Goal: Task Accomplishment & Management: Use online tool/utility

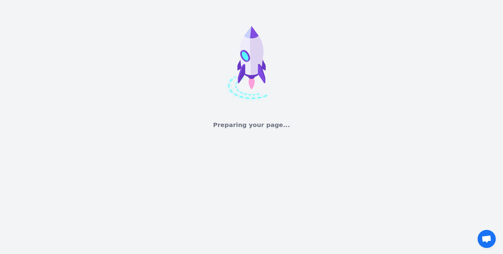
click at [312, 114] on div "Preparing your page..." at bounding box center [251, 64] width 503 height 129
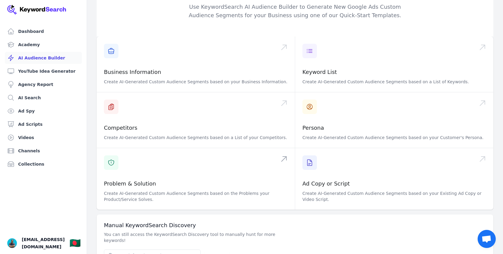
scroll to position [38, 0]
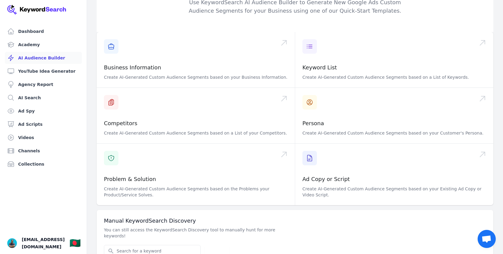
click at [485, 236] on span "Open chat" at bounding box center [486, 240] width 10 height 8
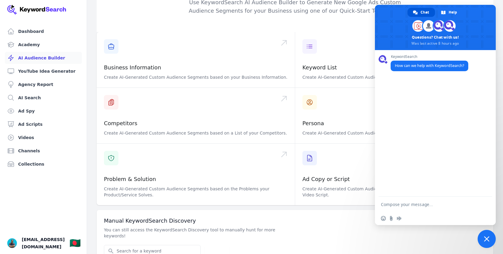
click at [488, 243] on span "Close chat" at bounding box center [486, 239] width 18 height 18
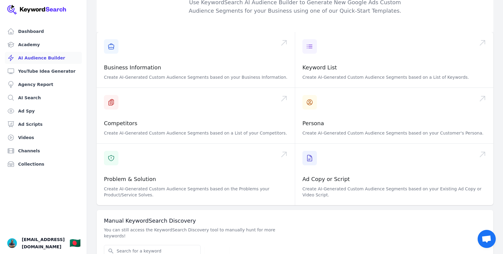
click at [488, 243] on span "Open chat" at bounding box center [486, 240] width 10 height 8
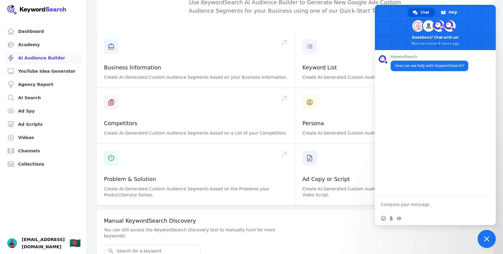
click at [245, 245] on div "Email Search for YouTube Keywords Search" at bounding box center [295, 251] width 382 height 12
click at [35, 127] on link "Ad Scripts" at bounding box center [43, 124] width 77 height 12
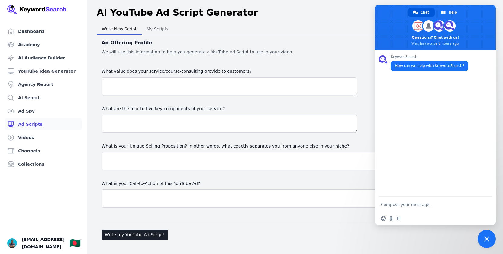
click at [484, 235] on span "Close chat" at bounding box center [486, 239] width 18 height 18
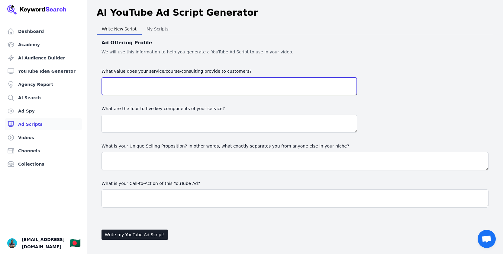
click at [154, 85] on textarea "What value does your service/course/consulting provide to customers?" at bounding box center [228, 86] width 255 height 18
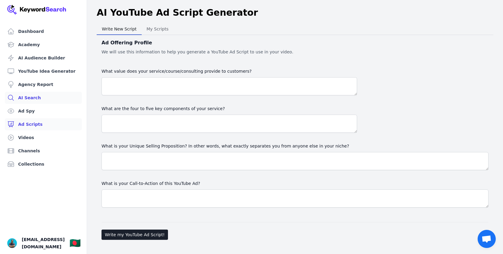
click at [32, 97] on link "AI Search" at bounding box center [43, 98] width 77 height 12
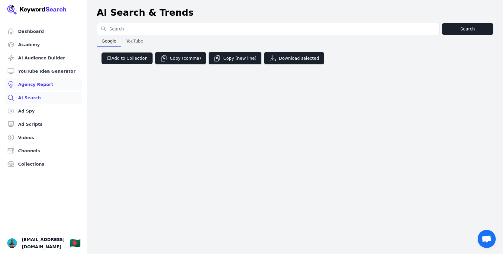
click at [37, 85] on link "Agency Report" at bounding box center [43, 85] width 77 height 12
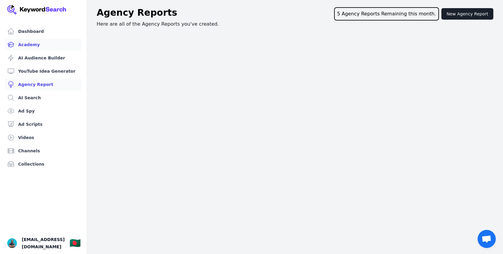
click at [34, 47] on link "Academy" at bounding box center [43, 45] width 77 height 12
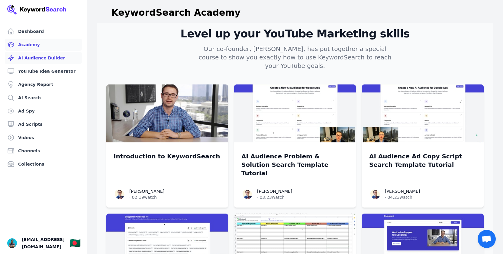
click at [36, 59] on link "AI Audience Builder" at bounding box center [43, 58] width 77 height 12
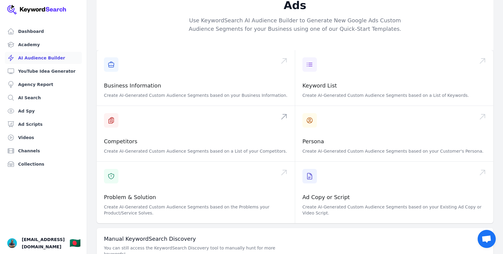
scroll to position [46, 0]
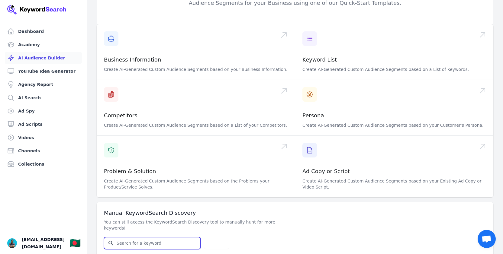
click at [137, 238] on input "Search for YouTube Keywords" at bounding box center [152, 243] width 96 height 11
type input "On Page SEO"
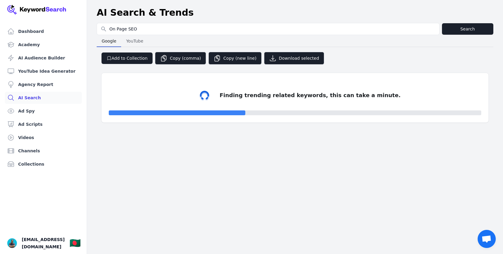
select select "50"
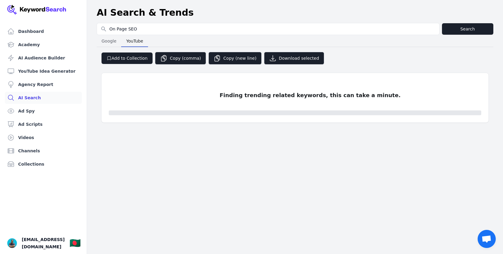
click at [140, 43] on span "YouTube" at bounding box center [135, 41] width 22 height 8
select select "50"
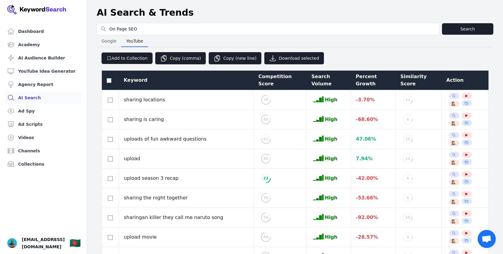
click at [486, 236] on span "Open chat" at bounding box center [486, 240] width 10 height 8
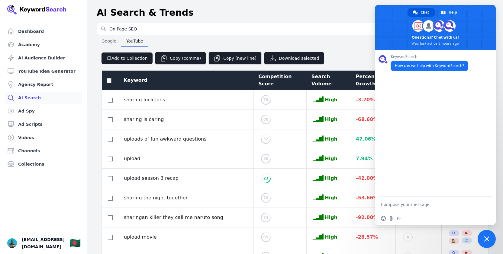
click at [436, 204] on textarea "Compose your message..." at bounding box center [428, 204] width 95 height 5
type textarea "Hello"
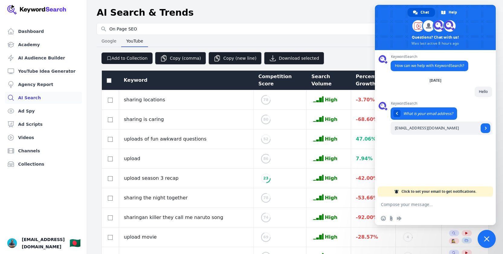
type input "[EMAIL_ADDRESS][DOMAIN_NAME]"
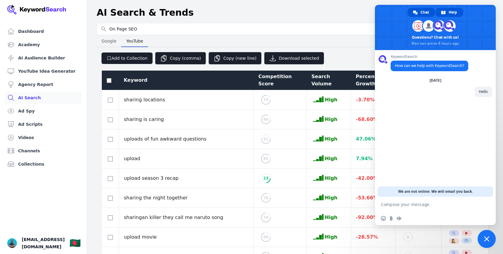
click at [452, 12] on span "Help" at bounding box center [452, 12] width 8 height 9
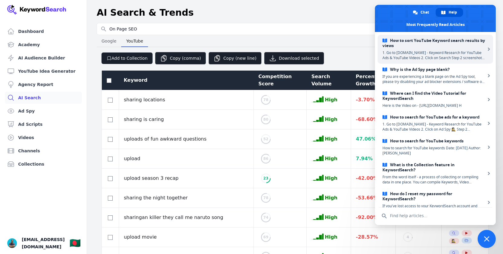
click at [454, 51] on span "1. Go to KeywordSearch.com - Keyword Research for YouTube Ads & YouTube Videos …" at bounding box center [433, 55] width 103 height 10
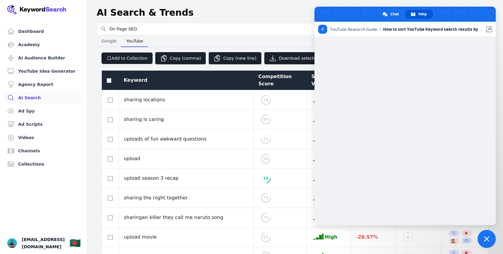
click at [265, 14] on div "AI Search & Trends" at bounding box center [295, 12] width 396 height 11
click at [484, 239] on span "Close chat" at bounding box center [486, 238] width 5 height 5
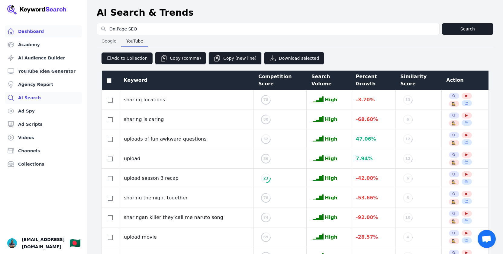
click at [32, 30] on link "Dashboard" at bounding box center [43, 31] width 77 height 12
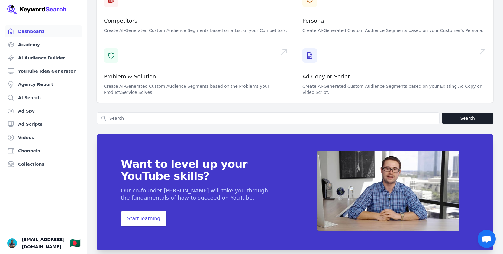
scroll to position [216, 0]
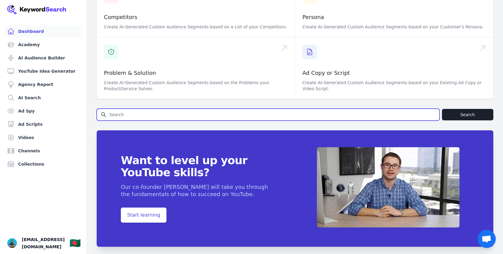
click at [148, 109] on input "Search for YouTube Keywords" at bounding box center [268, 114] width 342 height 11
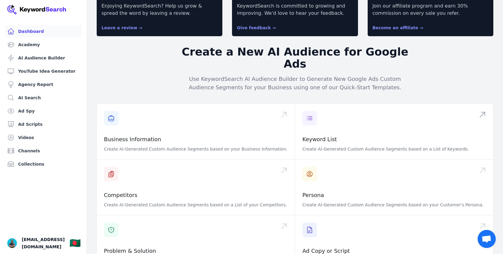
scroll to position [0, 0]
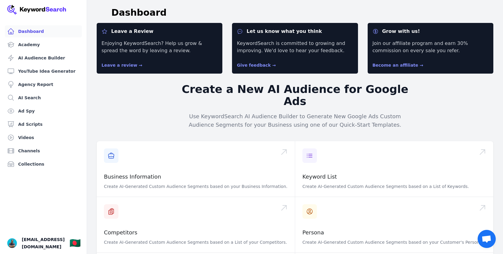
click at [39, 35] on link "Dashboard" at bounding box center [43, 31] width 77 height 12
click at [44, 59] on link "AI Audience Builder" at bounding box center [43, 58] width 77 height 12
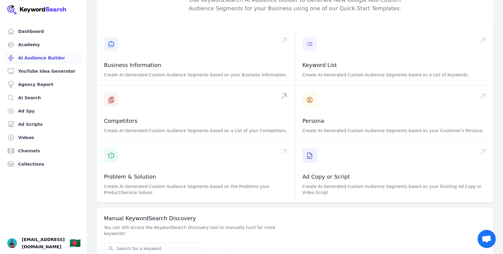
scroll to position [46, 0]
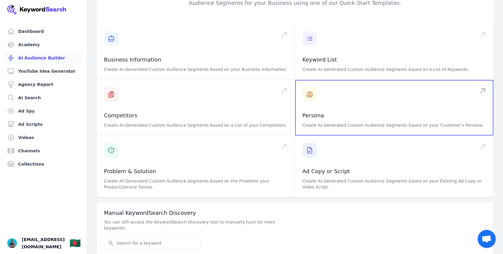
click at [326, 92] on span at bounding box center [394, 108] width 198 height 56
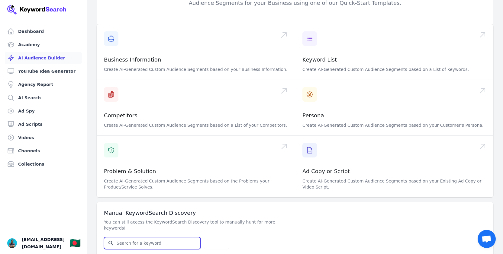
click at [129, 238] on input "Search for YouTube Keywords" at bounding box center [152, 243] width 96 height 11
type input "Technical SEO"
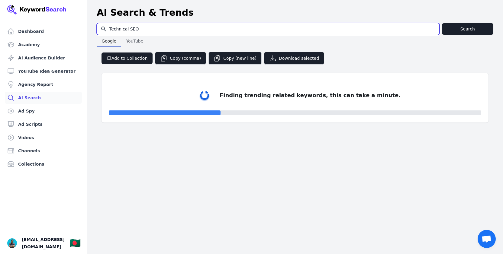
select select "50"
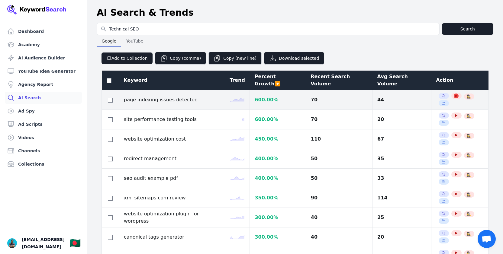
click at [455, 95] on icon "button" at bounding box center [456, 96] width 2 height 2
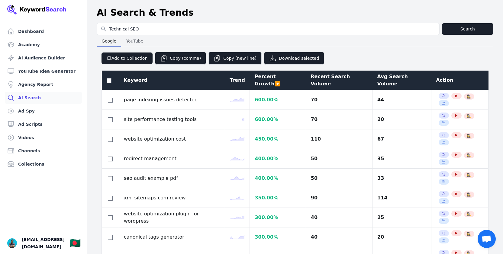
click at [134, 42] on span "YouTube" at bounding box center [134, 41] width 22 height 8
select select "50"
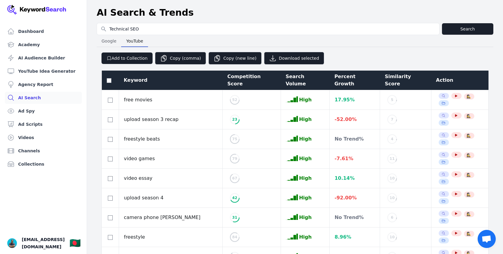
click at [112, 42] on span "Google" at bounding box center [109, 41] width 20 height 8
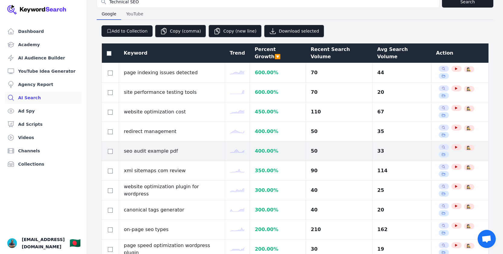
scroll to position [30, 0]
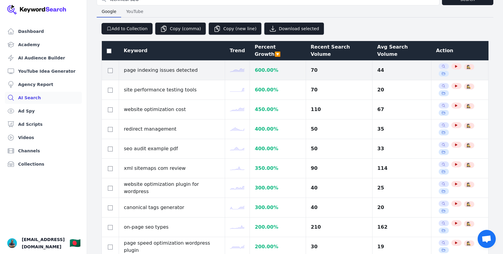
click at [239, 69] on icon at bounding box center [237, 71] width 15 height 4
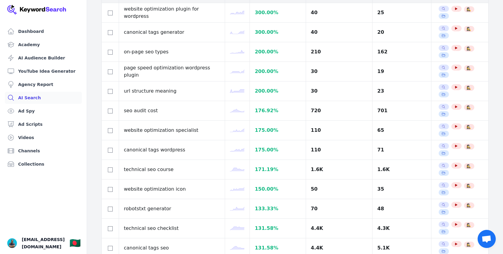
scroll to position [213, 0]
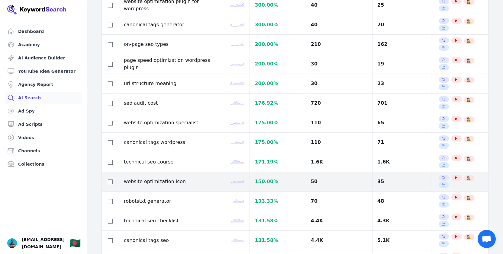
click at [242, 180] on polyline at bounding box center [237, 182] width 15 height 4
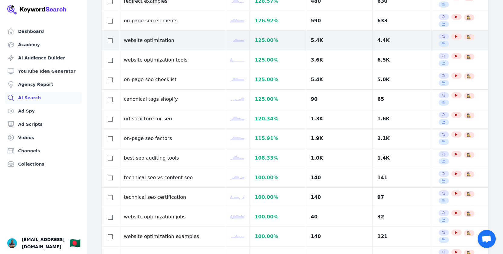
scroll to position [473, 0]
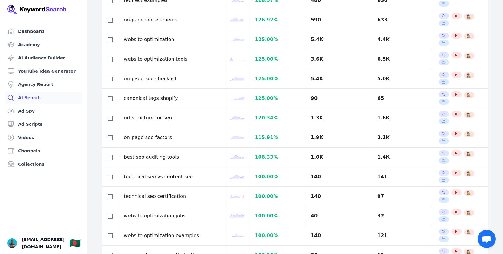
select select "100"
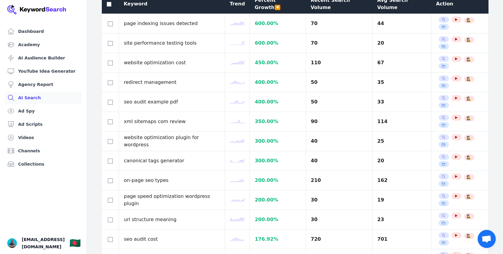
scroll to position [0, 0]
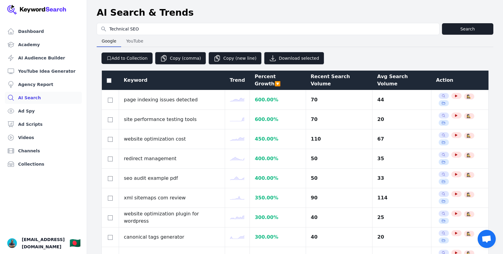
click at [318, 77] on div "Recent Search Volume" at bounding box center [338, 80] width 57 height 14
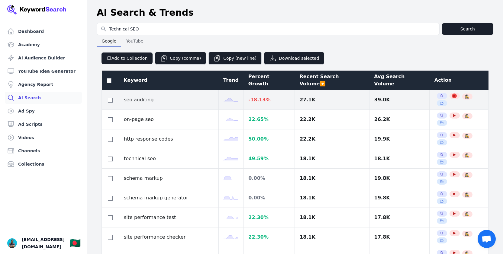
click at [453, 95] on icon "button" at bounding box center [454, 96] width 2 height 2
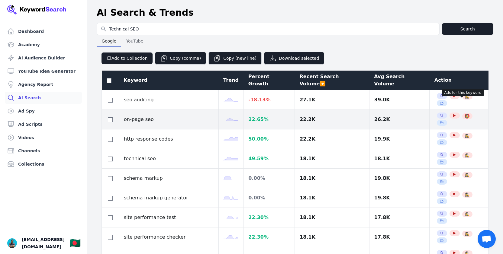
click at [465, 114] on span "🕵️‍♀️" at bounding box center [467, 116] width 5 height 5
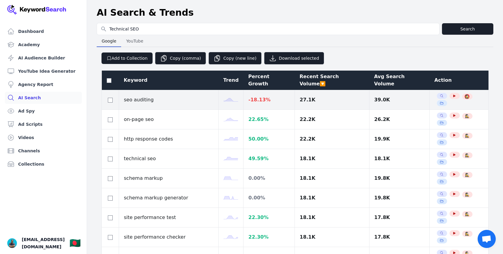
click at [465, 94] on span "🕵️‍♀️" at bounding box center [467, 96] width 5 height 5
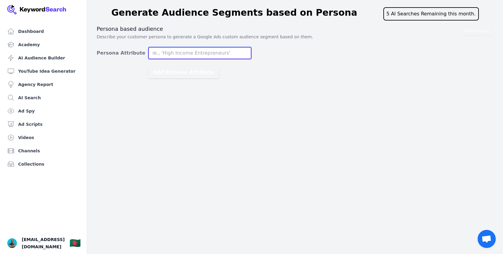
click at [196, 47] on input "Persona Attribute" at bounding box center [199, 53] width 103 height 12
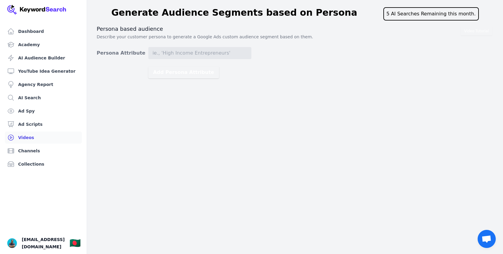
click at [35, 139] on link "Videos" at bounding box center [43, 138] width 77 height 12
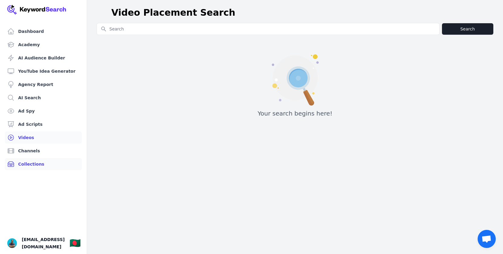
click at [27, 164] on link "Collections" at bounding box center [43, 164] width 77 height 12
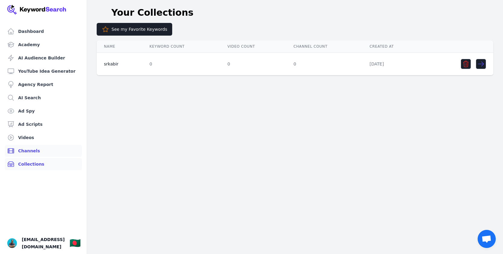
click at [39, 151] on link "Channels" at bounding box center [43, 151] width 77 height 12
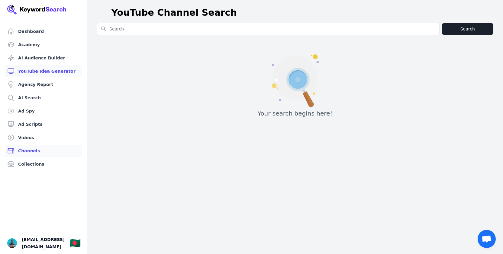
click at [33, 71] on link "YouTube Idea Generator" at bounding box center [43, 71] width 77 height 12
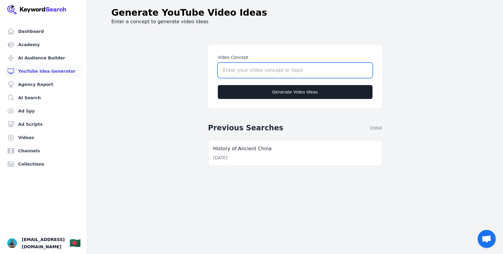
click at [235, 72] on input "Video Concept" at bounding box center [295, 70] width 155 height 15
type input "S"
type input "On Page SEO"
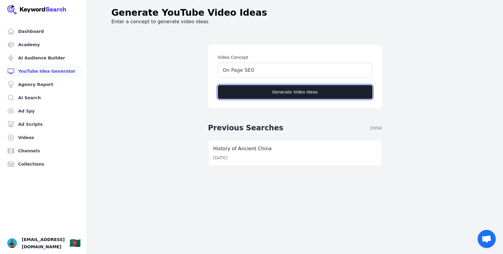
click at [296, 94] on button "Generate Video Ideas" at bounding box center [295, 92] width 155 height 14
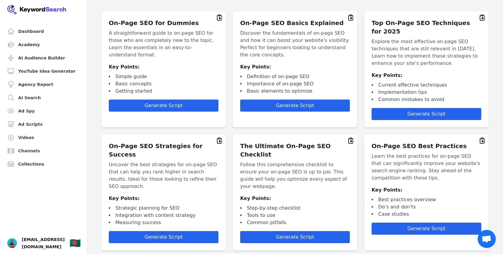
scroll to position [31, 0]
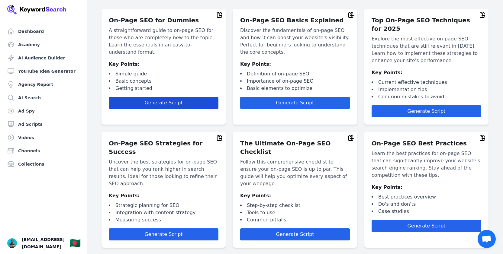
click at [157, 100] on span "Generate Script" at bounding box center [163, 103] width 38 height 6
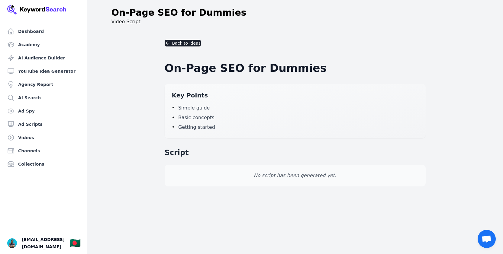
scroll to position [7, 0]
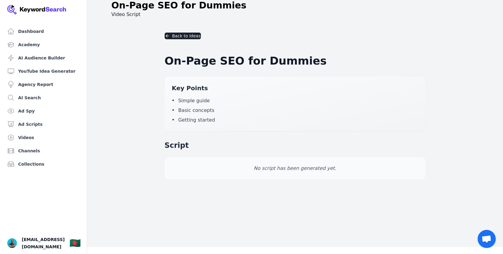
click at [295, 170] on p "No script has been generated yet." at bounding box center [295, 168] width 246 height 7
click at [186, 37] on button "Back to Ideas" at bounding box center [183, 36] width 36 height 7
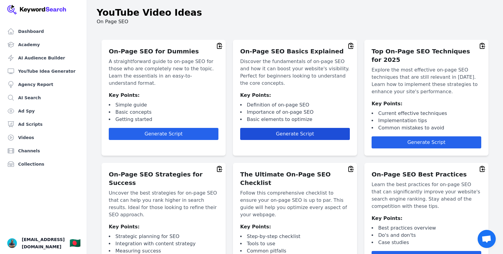
click at [287, 135] on span "Generate Script" at bounding box center [295, 134] width 38 height 6
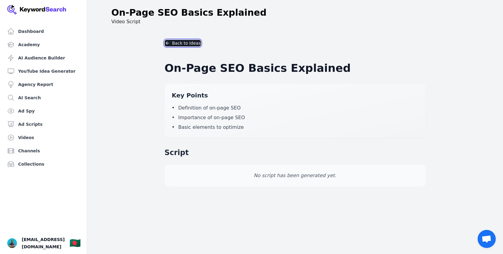
click at [189, 41] on button "Back to Ideas" at bounding box center [183, 43] width 36 height 7
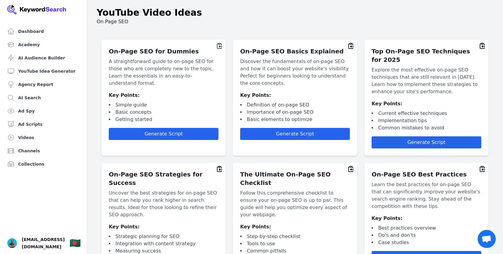
click at [220, 46] on icon at bounding box center [219, 45] width 5 height 5
click at [172, 131] on span "Generate Script" at bounding box center [163, 134] width 38 height 6
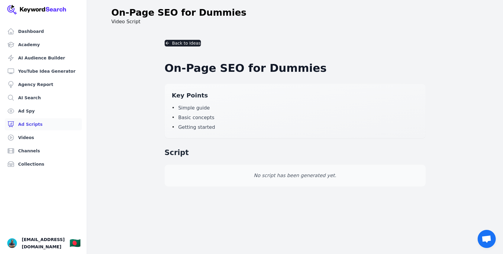
click at [36, 128] on link "Ad Scripts" at bounding box center [43, 124] width 77 height 12
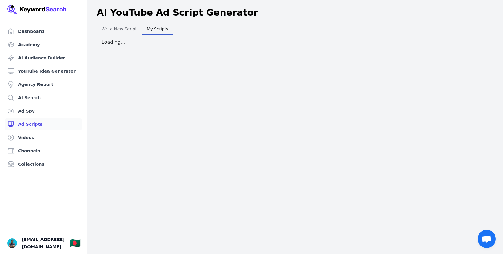
click at [157, 32] on span "My Scripts" at bounding box center [157, 29] width 26 height 8
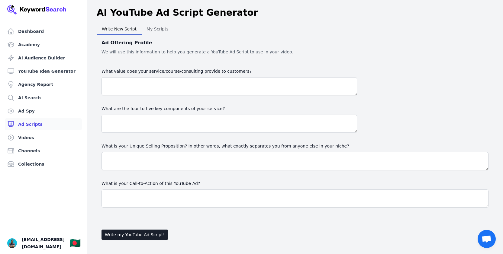
click at [123, 29] on span "Write New Script" at bounding box center [119, 29] width 40 height 8
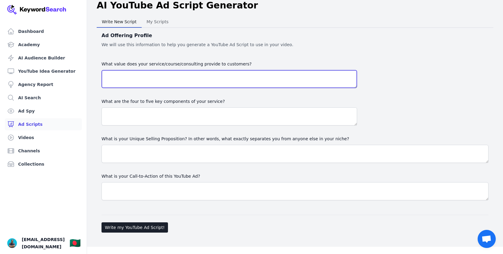
click at [148, 83] on textarea "What value does your service/course/consulting provide to customers?" at bounding box center [228, 79] width 255 height 18
paste textarea "Title: On-Page SEO for Dummies Description: A straightforward guide to on-page …"
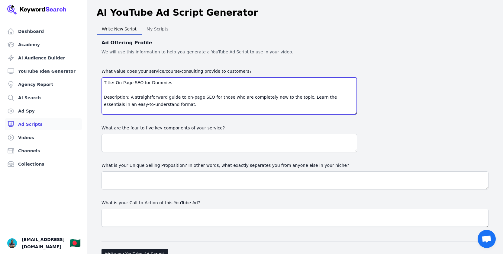
drag, startPoint x: 355, startPoint y: 94, endPoint x: 358, endPoint y: 113, distance: 19.4
click at [358, 113] on div "What value does your service/course/consulting provide to customers? Title: On-…" at bounding box center [294, 147] width 387 height 159
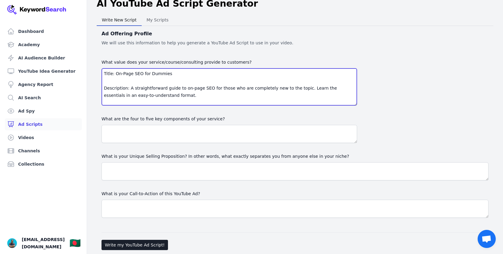
scroll to position [2, 0]
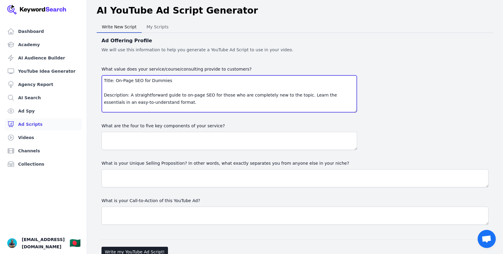
type textarea "Title: On-Page SEO for Dummies Description: A straightforward guide to on-page …"
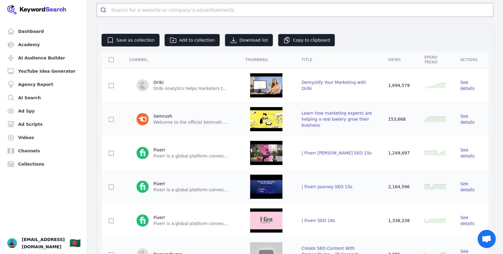
scroll to position [21, 0]
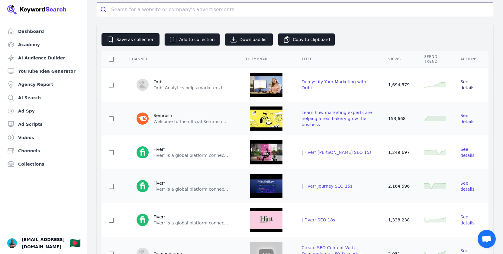
click at [467, 85] on span "See details" at bounding box center [467, 84] width 14 height 11
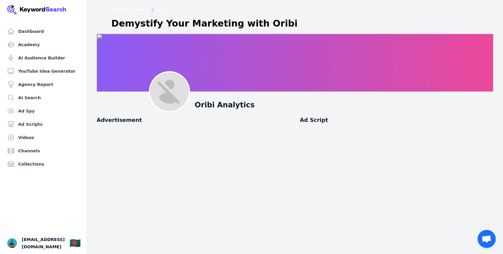
click at [50, 10] on img at bounding box center [36, 10] width 59 height 10
click at [30, 30] on link "Dashboard" at bounding box center [43, 31] width 77 height 12
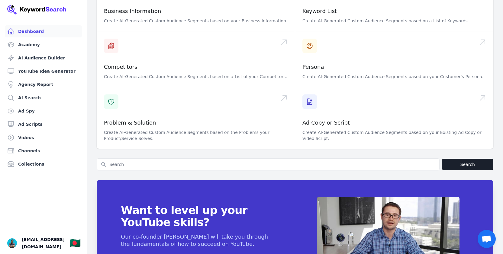
scroll to position [216, 0]
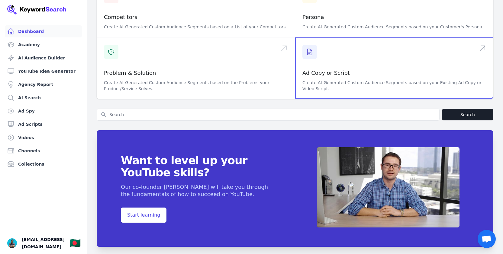
click at [338, 54] on span at bounding box center [394, 68] width 198 height 62
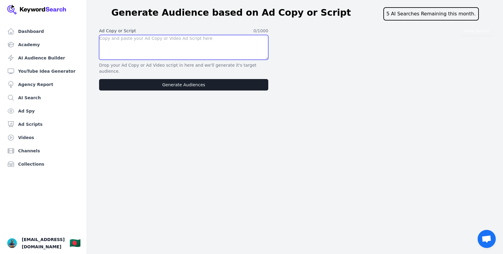
click at [190, 43] on textarea at bounding box center [183, 47] width 169 height 25
paste textarea "Title: On-Page SEO for Dummies Description: A straightforward guide to on-page …"
type textarea "Title: On-Page SEO for Dummies Description: A straightforward guide to on-page …"
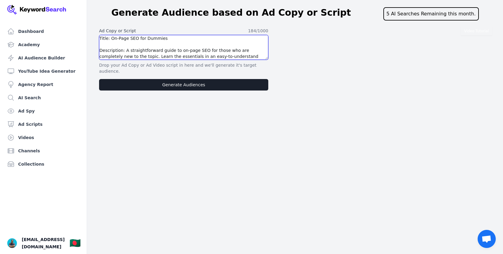
click at [200, 58] on textarea "Title: On-Page SEO for Dummies Description: A straightforward guide to on-page …" at bounding box center [183, 47] width 169 height 25
